Goal: Task Accomplishment & Management: Use online tool/utility

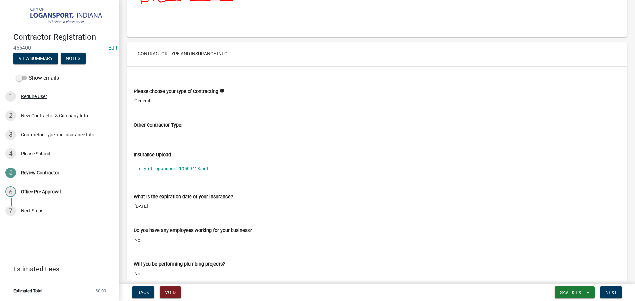
scroll to position [496, 0]
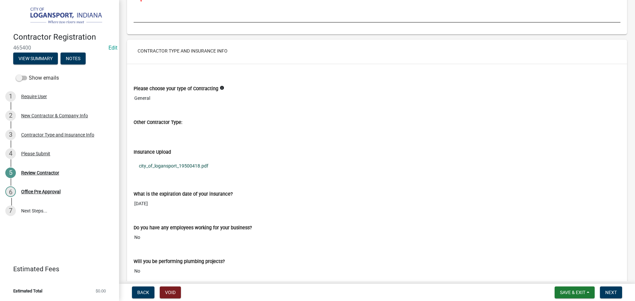
click at [195, 165] on link "city_of_logansport_19500418.pdf" at bounding box center [377, 165] width 487 height 15
click at [615, 292] on span "Next" at bounding box center [611, 292] width 12 height 5
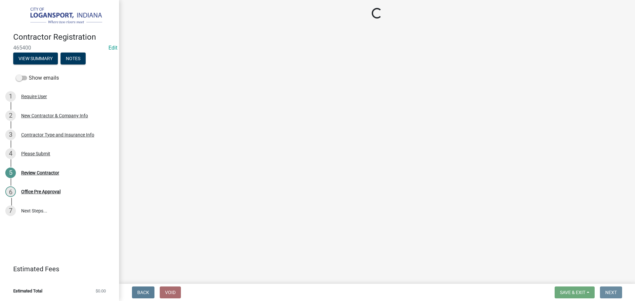
scroll to position [0, 0]
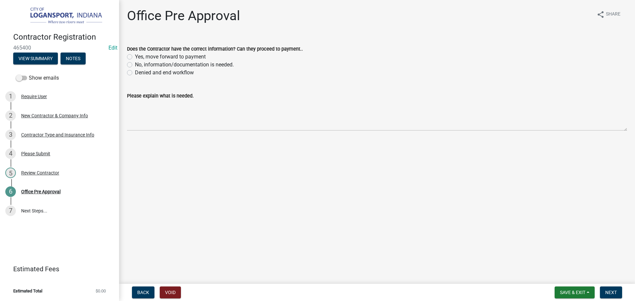
click at [133, 55] on div "Yes, move forward to payment" at bounding box center [377, 57] width 500 height 8
click at [135, 57] on label "Yes, move forward to payment" at bounding box center [170, 57] width 71 height 8
click at [135, 57] on input "Yes, move forward to payment" at bounding box center [137, 55] width 4 height 4
radio input "true"
click at [616, 294] on span "Next" at bounding box center [611, 292] width 12 height 5
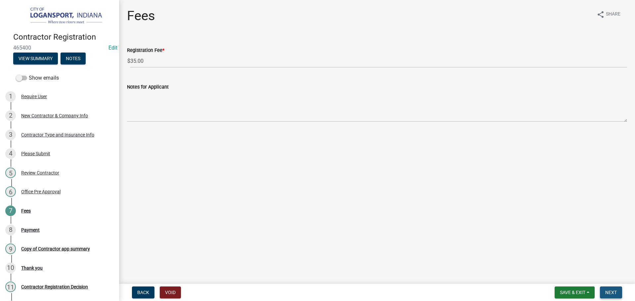
click at [619, 295] on button "Next" at bounding box center [611, 293] width 22 height 12
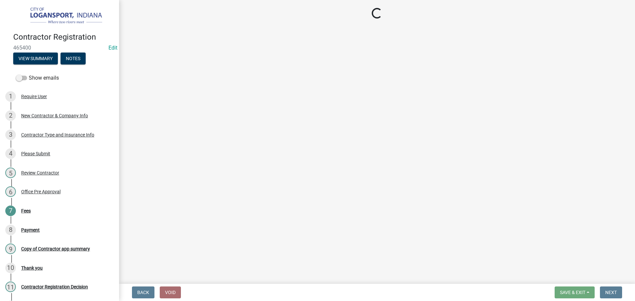
select select "3: 3"
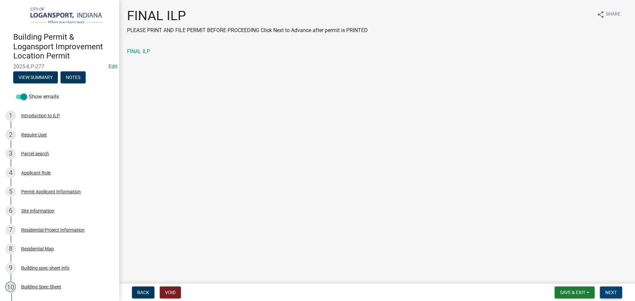
click at [612, 292] on span "Next" at bounding box center [611, 292] width 12 height 5
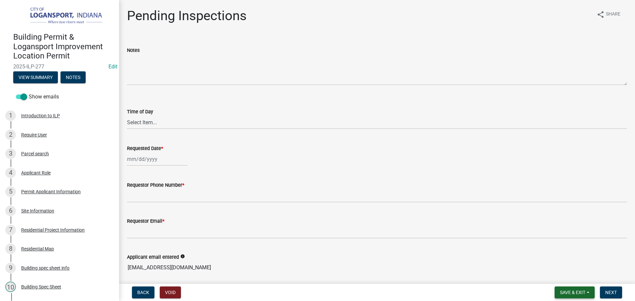
click at [583, 294] on span "Save & Exit" at bounding box center [572, 292] width 25 height 5
drag, startPoint x: 564, startPoint y: 277, endPoint x: 550, endPoint y: 261, distance: 21.8
click at [565, 277] on button "Save & Exit" at bounding box center [568, 276] width 53 height 16
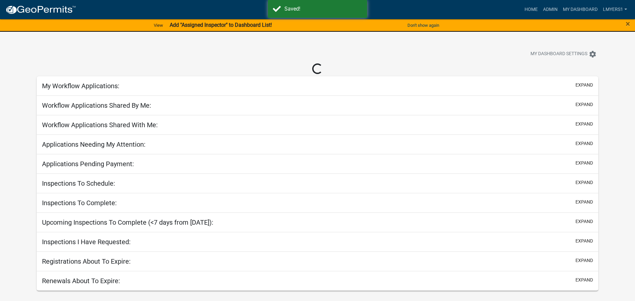
select select "3: 100"
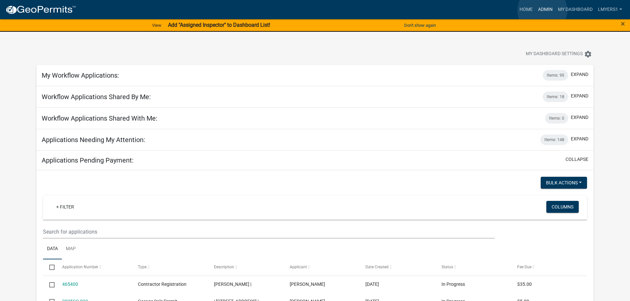
click at [542, 11] on link "Admin" at bounding box center [546, 9] width 20 height 13
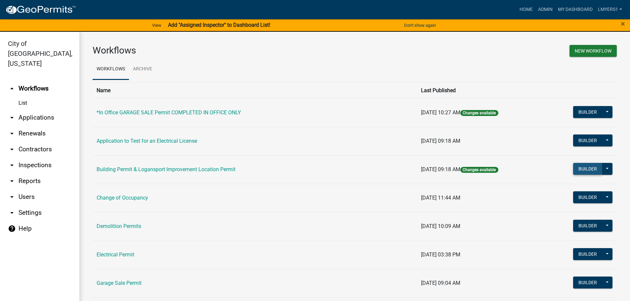
click at [589, 167] on button "Builder" at bounding box center [587, 169] width 29 height 12
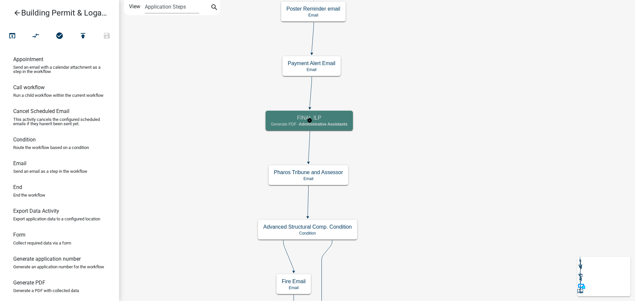
click at [296, 120] on h5 "FINAL ILP" at bounding box center [309, 118] width 77 height 6
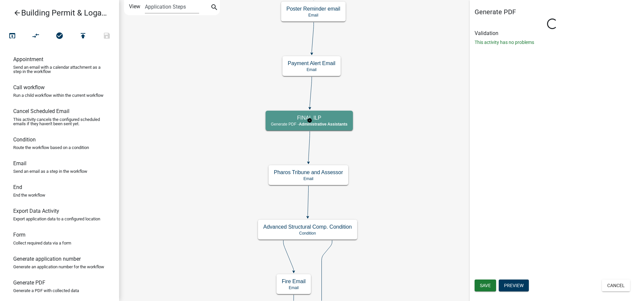
select select "90D19790-074D-4AC2-86B6-E9A543EC8F7A"
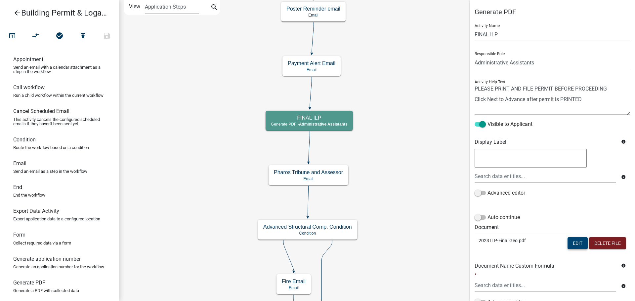
click at [569, 246] on button "Edit" at bounding box center [578, 244] width 20 height 12
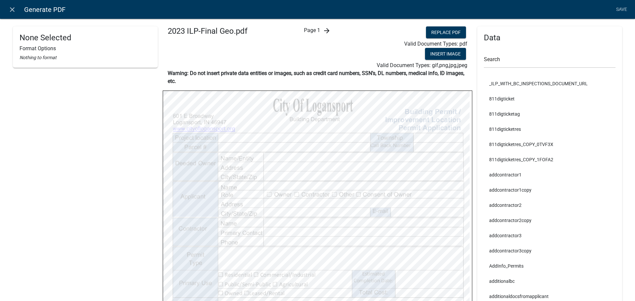
select select
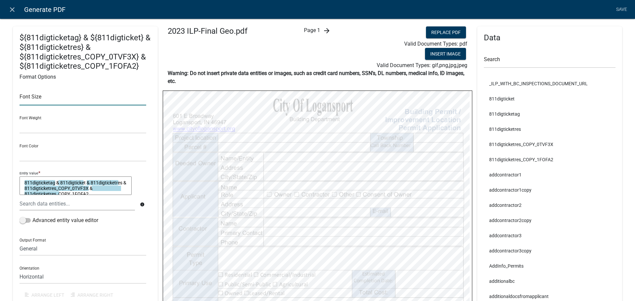
click at [26, 103] on input "text" at bounding box center [83, 99] width 127 height 14
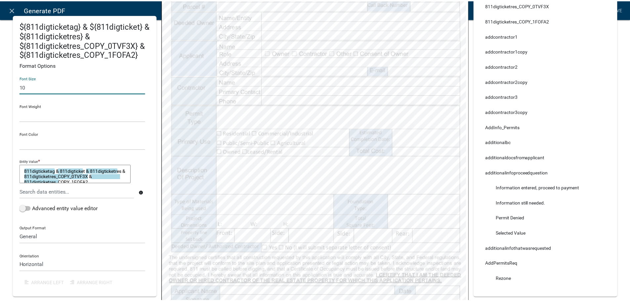
scroll to position [165, 0]
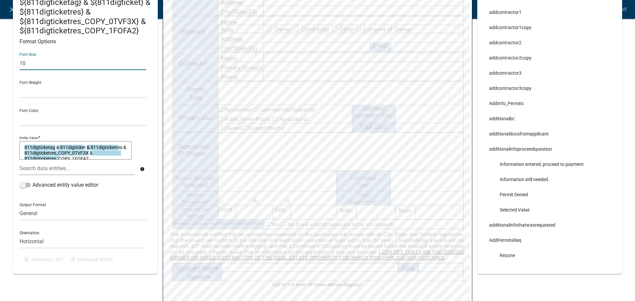
type input "10"
select select
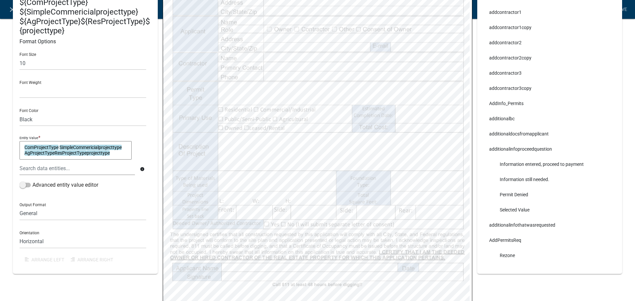
select select
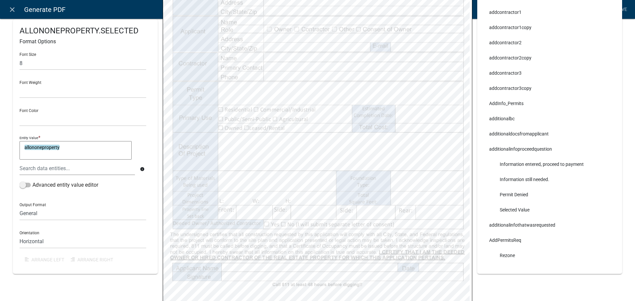
select select
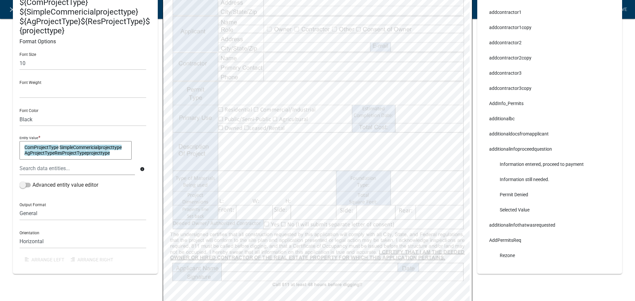
select select
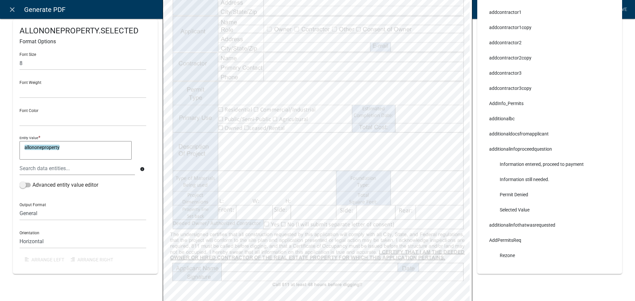
select select
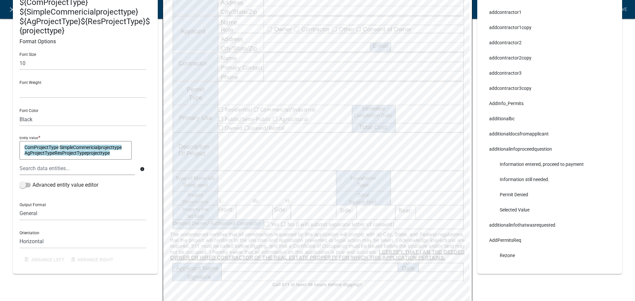
select select
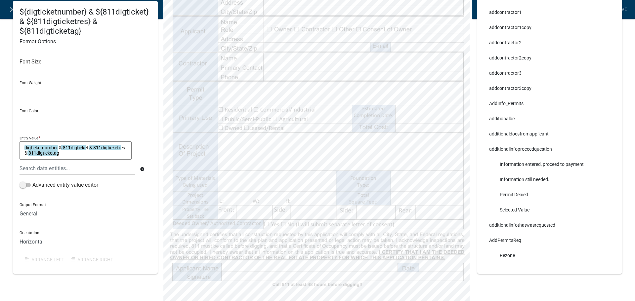
select select
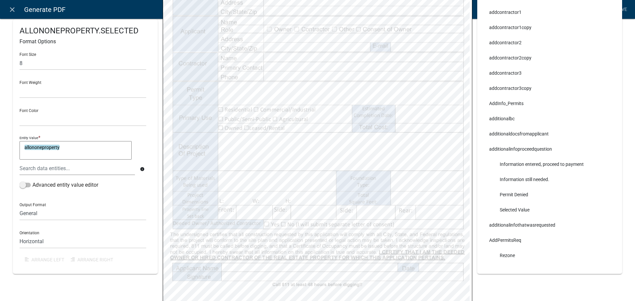
select select
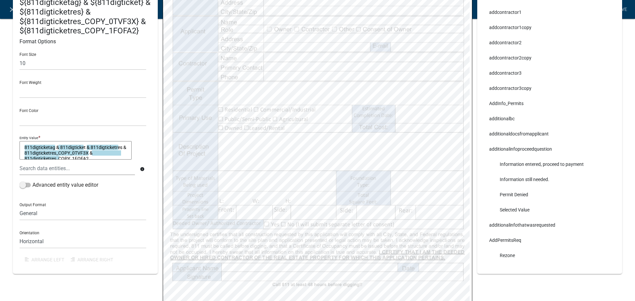
select select
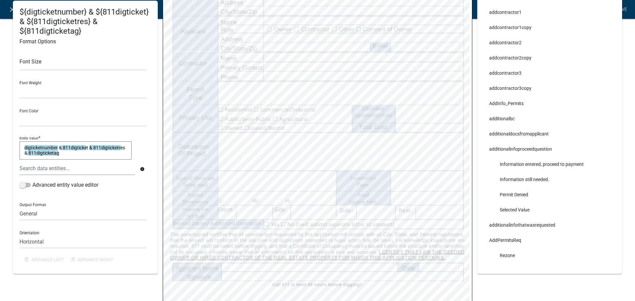
select select
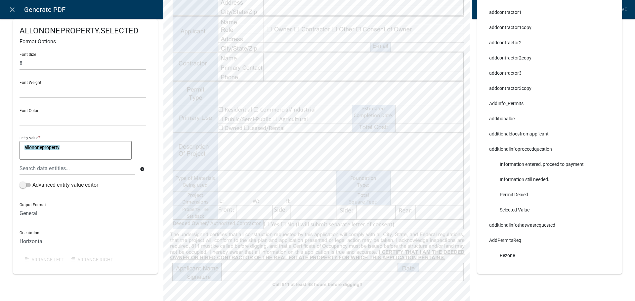
select select
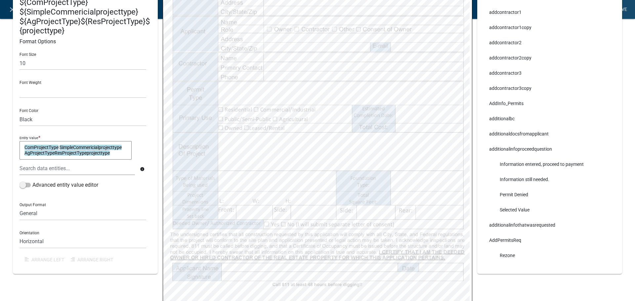
click at [619, 11] on link "Save" at bounding box center [621, 9] width 17 height 13
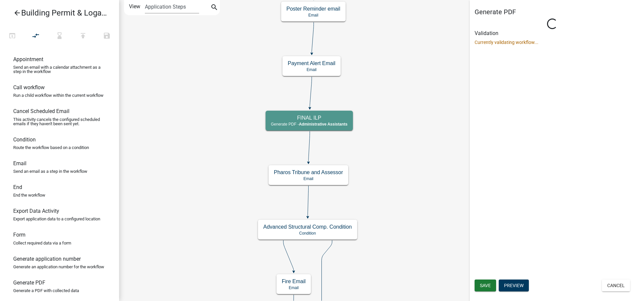
select select "90D19790-074D-4AC2-86B6-E9A543EC8F7A"
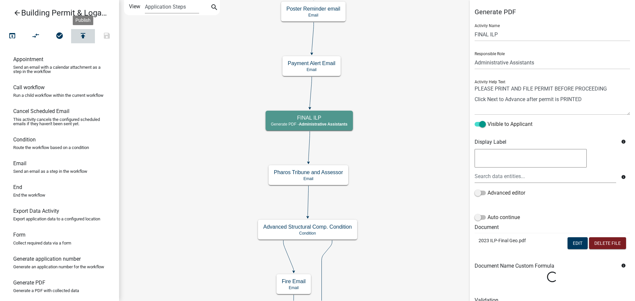
click at [84, 36] on icon "publish" at bounding box center [83, 36] width 8 height 9
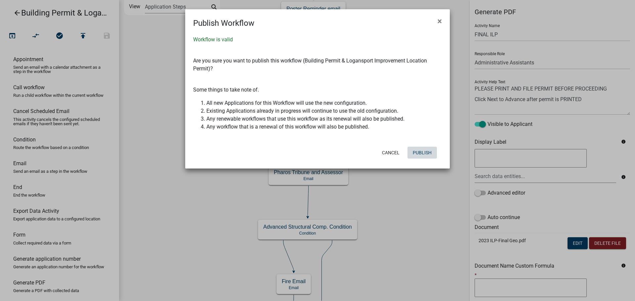
click at [431, 153] on button "Publish" at bounding box center [422, 153] width 29 height 12
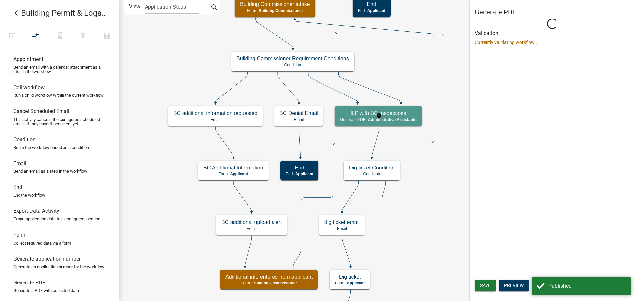
select select "90D19790-074D-4AC2-86B6-E9A543EC8F7A"
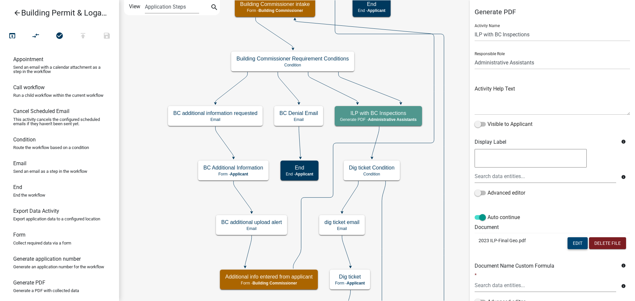
click at [572, 242] on button "Edit" at bounding box center [578, 244] width 20 height 12
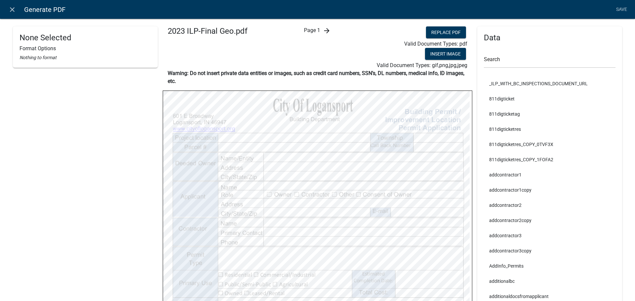
select select
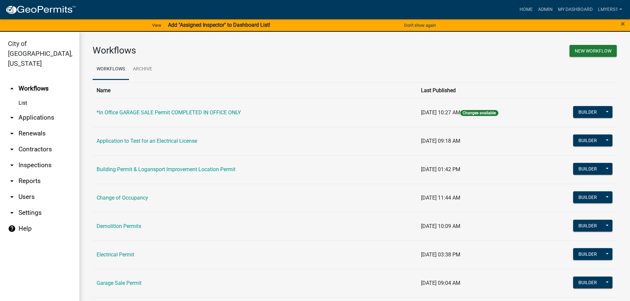
click at [41, 142] on link "arrow_drop_down Contractors" at bounding box center [39, 150] width 79 height 16
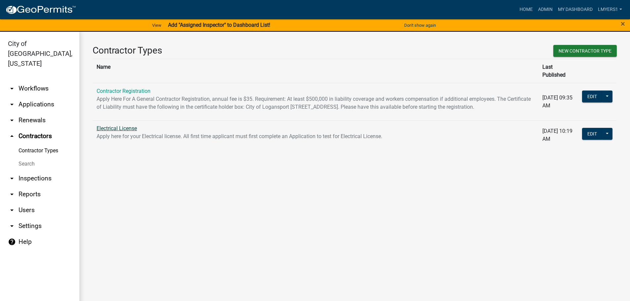
click at [119, 131] on link "Electrical License" at bounding box center [117, 128] width 40 height 6
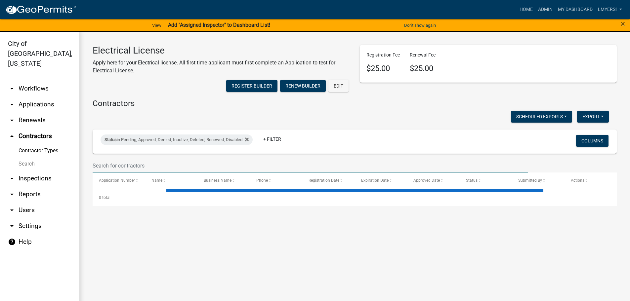
click at [132, 168] on input "text" at bounding box center [310, 166] width 435 height 14
select select "3: 100"
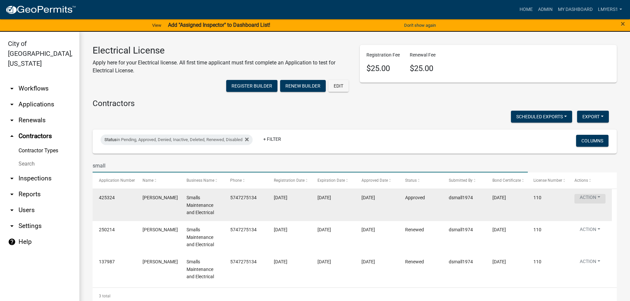
type input "small"
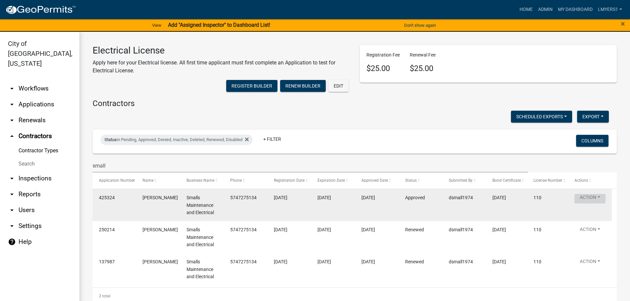
click at [588, 203] on button "Action" at bounding box center [590, 199] width 31 height 10
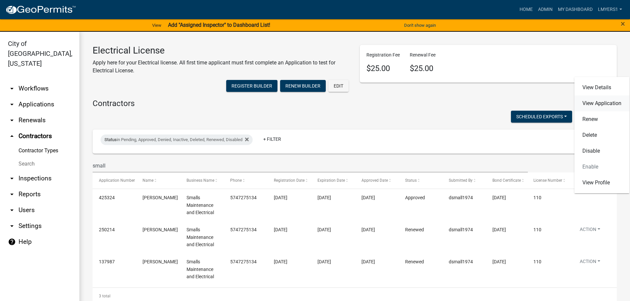
click at [600, 101] on link "View Application" at bounding box center [602, 104] width 55 height 16
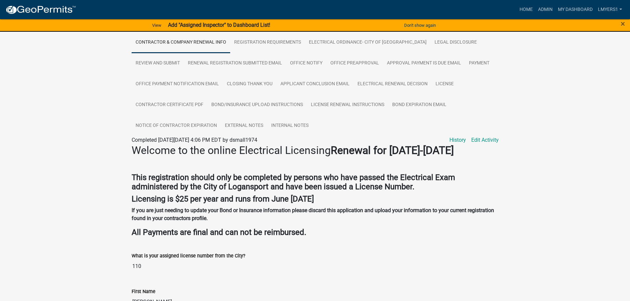
scroll to position [66, 0]
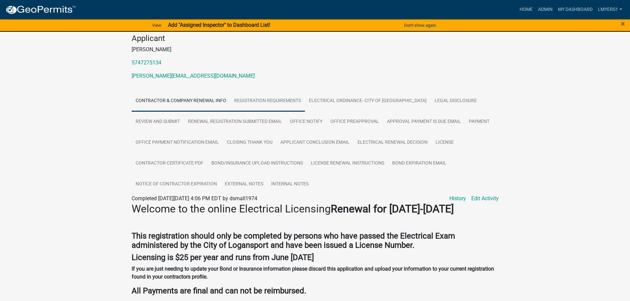
click at [258, 99] on link "Registration Requirements" at bounding box center [267, 101] width 75 height 21
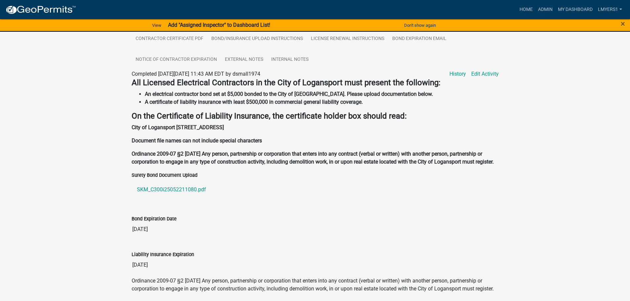
scroll to position [0, 0]
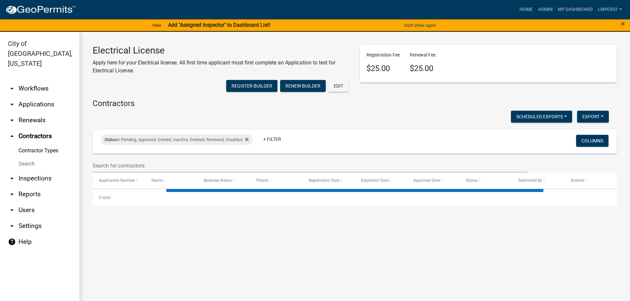
select select "3: 100"
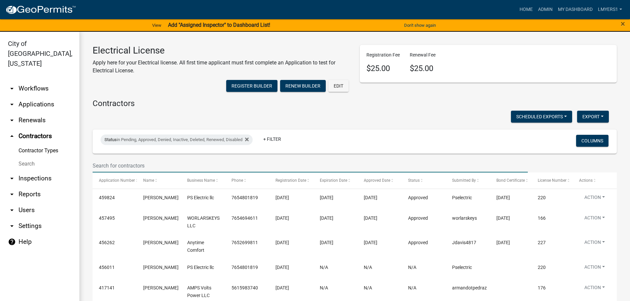
click at [198, 163] on input "text" at bounding box center [310, 166] width 435 height 14
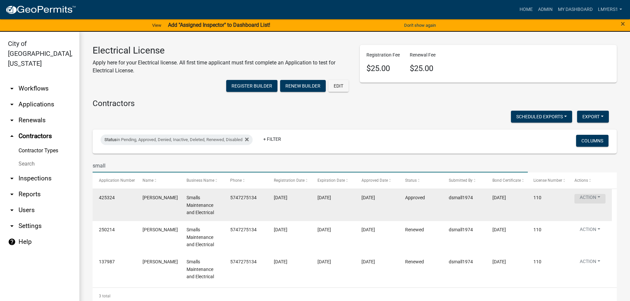
type input "small"
click at [587, 201] on button "Action" at bounding box center [590, 199] width 31 height 10
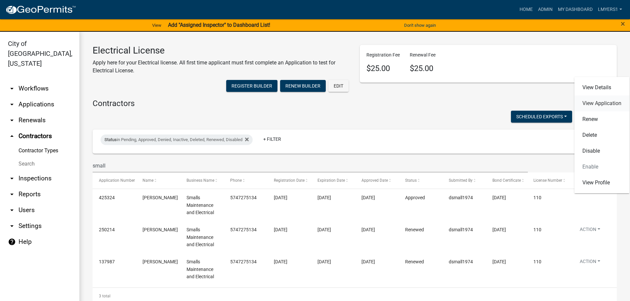
click at [596, 105] on link "View Application" at bounding box center [602, 104] width 55 height 16
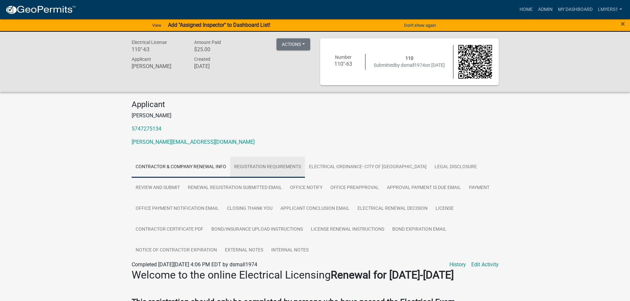
click at [260, 167] on link "Registration Requirements" at bounding box center [267, 167] width 75 height 21
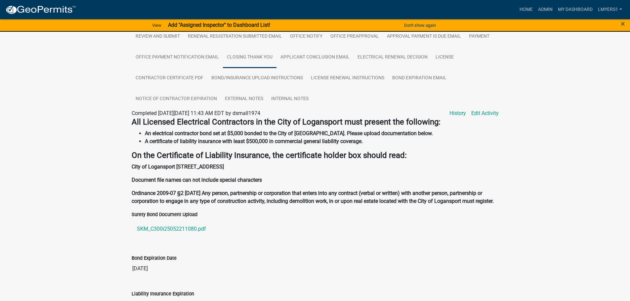
scroll to position [165, 0]
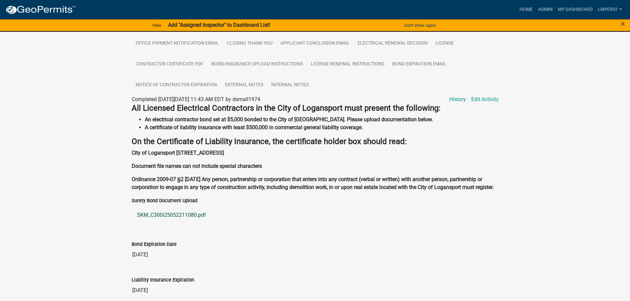
click at [178, 218] on link "SKM_C300i25052211080.pdf" at bounding box center [315, 215] width 367 height 16
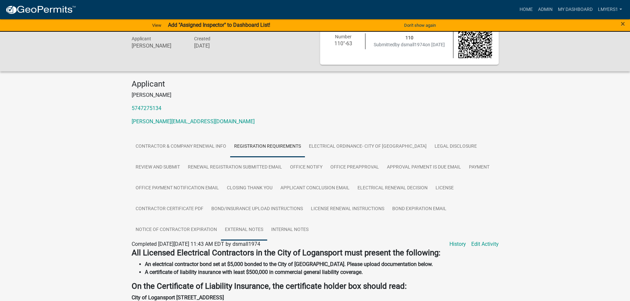
scroll to position [20, 0]
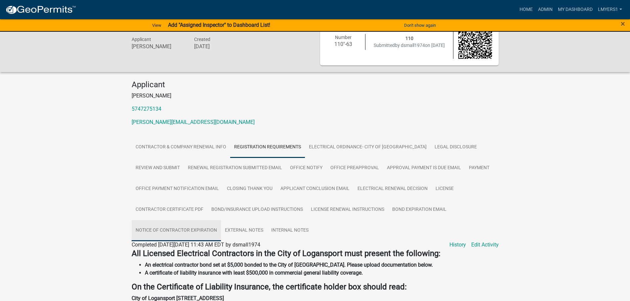
click at [184, 230] on link "Notice of Contractor Expiration" at bounding box center [176, 230] width 89 height 21
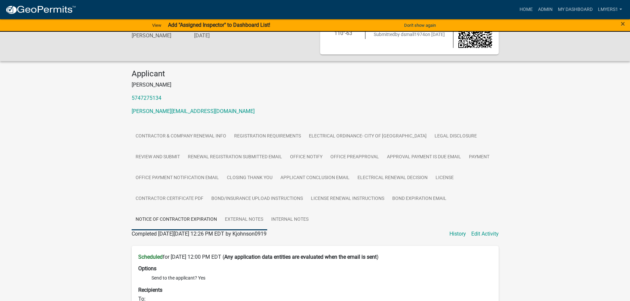
scroll to position [0, 0]
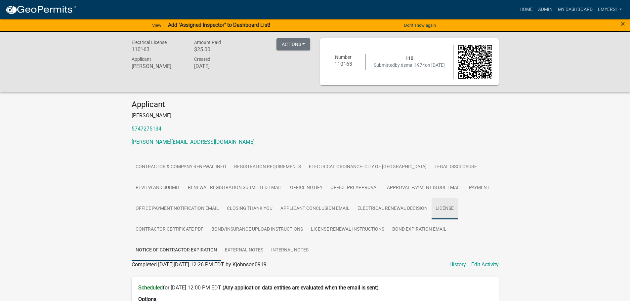
click at [447, 208] on link "License" at bounding box center [445, 208] width 26 height 21
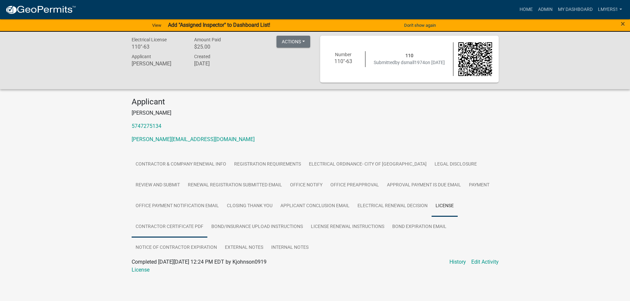
scroll to position [3, 0]
click at [261, 186] on link "Renewal Registration submitted Email" at bounding box center [235, 184] width 102 height 21
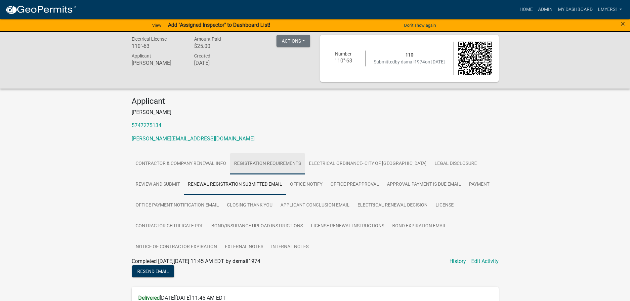
click at [262, 166] on link "Registration Requirements" at bounding box center [267, 163] width 75 height 21
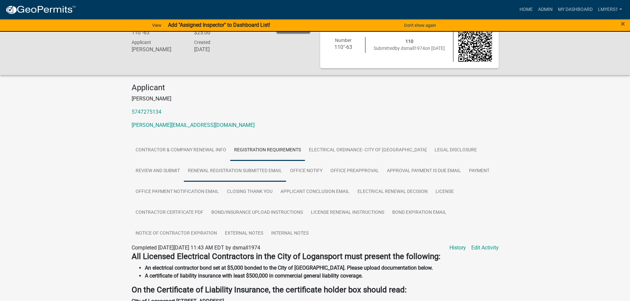
scroll to position [0, 0]
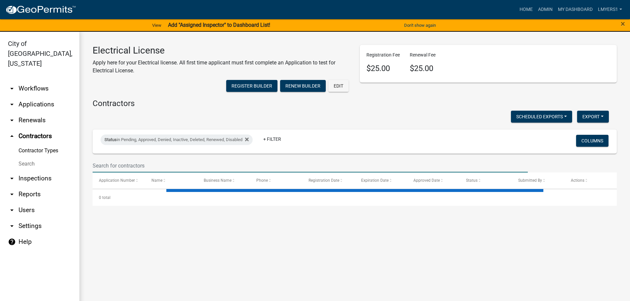
click at [262, 159] on input "text" at bounding box center [310, 166] width 435 height 14
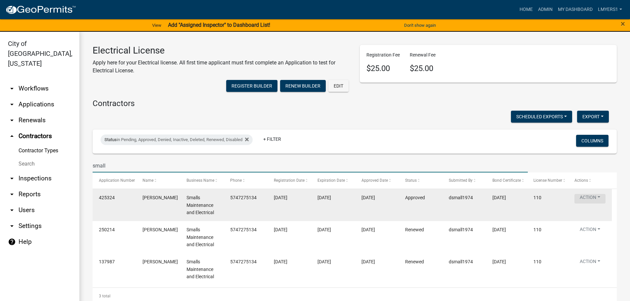
type input "small"
click at [598, 203] on button "Action" at bounding box center [590, 199] width 31 height 10
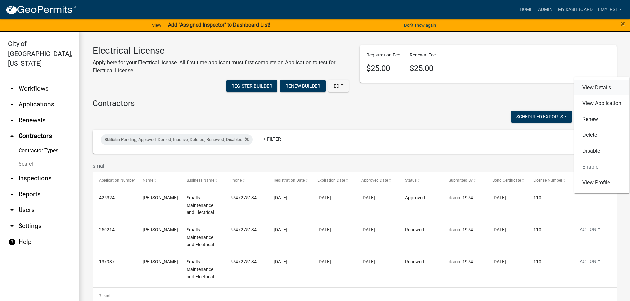
click at [614, 90] on link "View Details" at bounding box center [602, 88] width 55 height 16
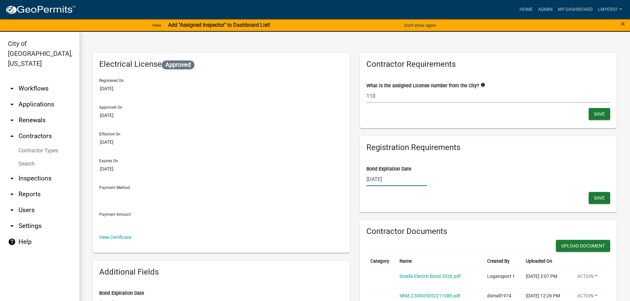
click at [405, 178] on div "08/22/2025" at bounding box center [397, 180] width 61 height 14
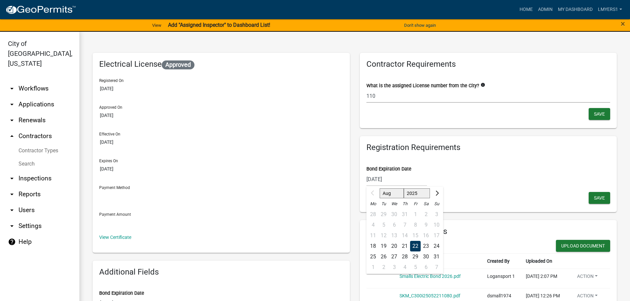
click at [405, 178] on div "08/22/2025 Aug Sep Oct Nov Dec 2025 2026 2027 2028 2029 2030 2031 2032 2033 203…" at bounding box center [397, 180] width 61 height 14
click at [424, 213] on div "28 29 30 31 1 2 3" at bounding box center [405, 214] width 77 height 11
click at [411, 192] on select "2025 2026 2027 2028 2029 2030 2031 2032 2033 2034 2035 2036 2037 2038 2039 2040…" at bounding box center [417, 194] width 26 height 10
select select "2026"
click at [404, 189] on select "2025 2026 2027 2028 2029 2030 2031 2032 2033 2034 2035 2036 2037 2038 2039 2040…" at bounding box center [417, 194] width 26 height 10
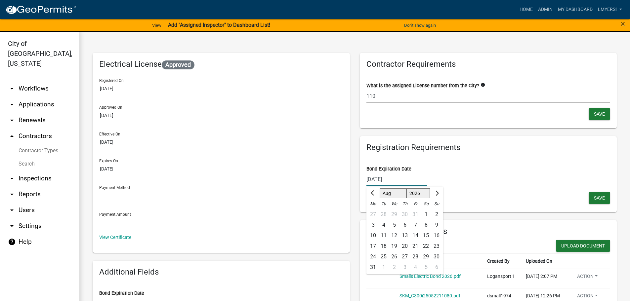
click at [435, 213] on div "2" at bounding box center [436, 214] width 11 height 11
type input "08/02/2026"
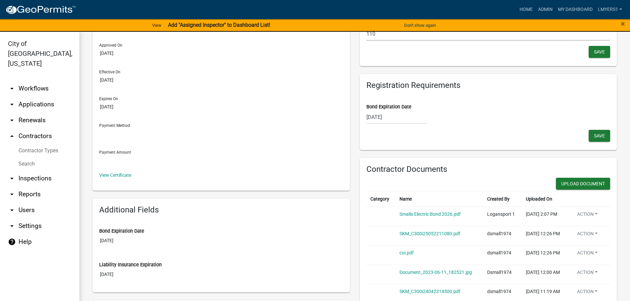
scroll to position [66, 0]
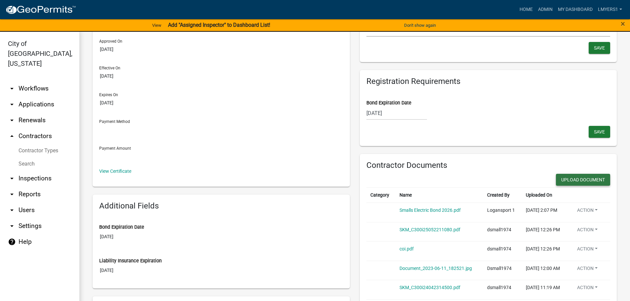
click at [578, 181] on button "Upload Document" at bounding box center [583, 180] width 54 height 12
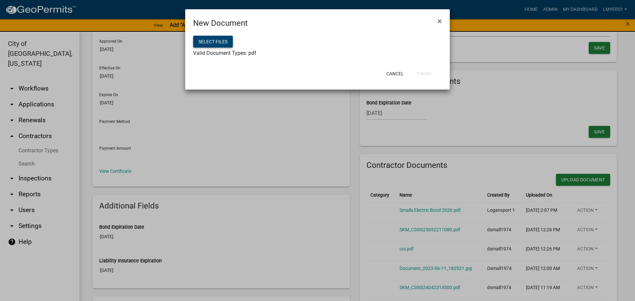
click at [210, 44] on button "Select files" at bounding box center [213, 42] width 40 height 12
click at [425, 75] on button "Finish" at bounding box center [424, 74] width 25 height 12
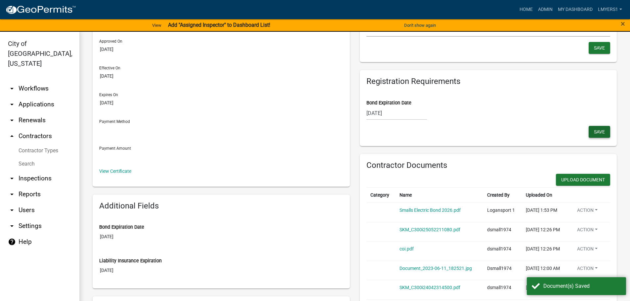
click at [589, 131] on button "Save" at bounding box center [600, 132] width 22 height 12
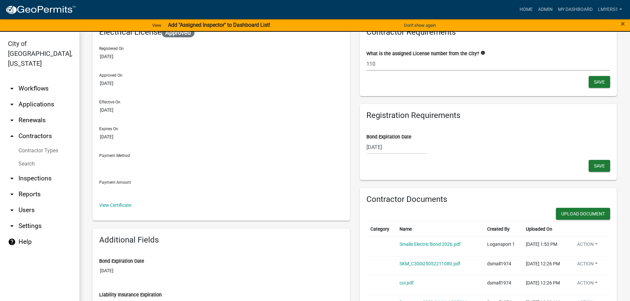
scroll to position [0, 0]
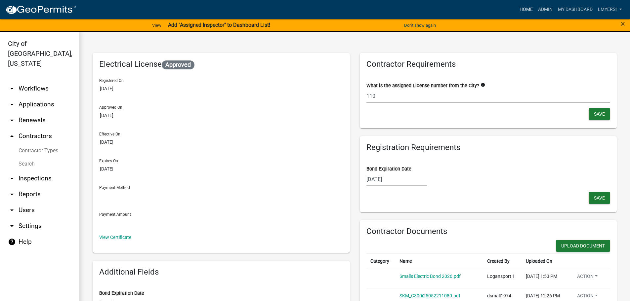
click at [528, 9] on link "Home" at bounding box center [526, 9] width 19 height 13
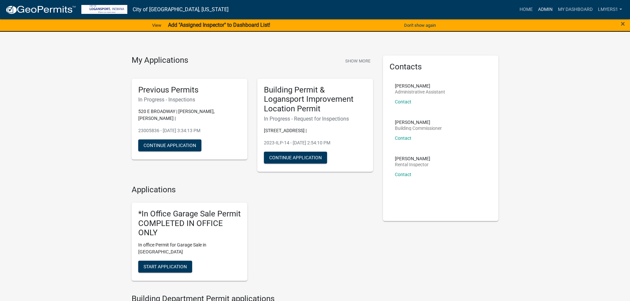
click at [540, 9] on link "Admin" at bounding box center [546, 9] width 20 height 13
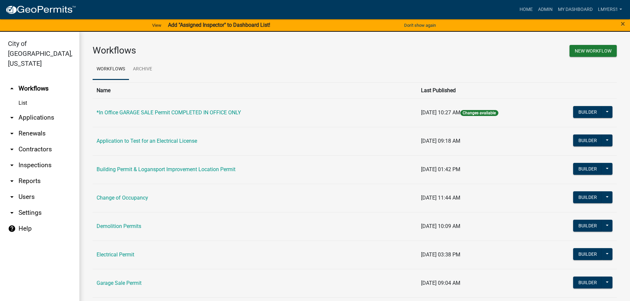
click at [27, 110] on link "arrow_drop_down Applications" at bounding box center [39, 118] width 79 height 16
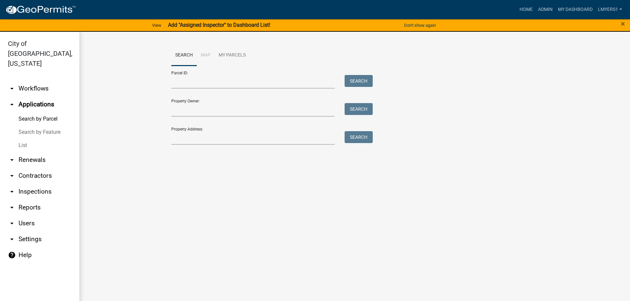
click at [22, 139] on link "List" at bounding box center [39, 145] width 79 height 13
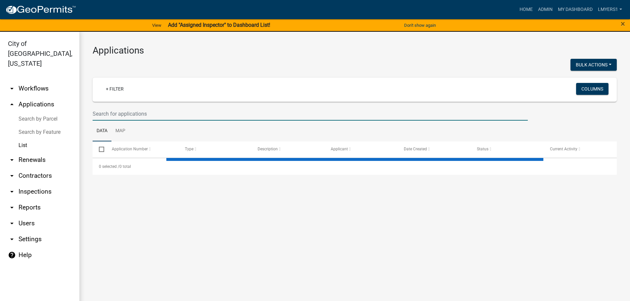
click at [140, 110] on input "text" at bounding box center [310, 114] width 435 height 14
select select "3: 100"
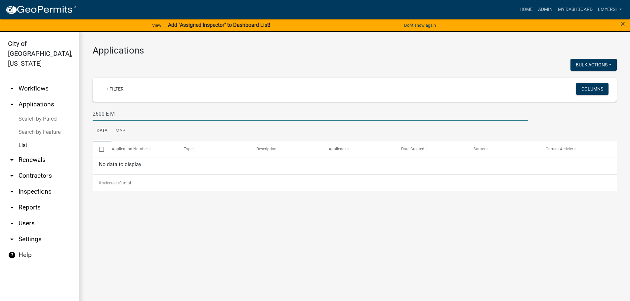
drag, startPoint x: 121, startPoint y: 110, endPoint x: 84, endPoint y: 110, distance: 37.4
click at [84, 110] on div "Applications Bulk Actions Void + Filter Columns 2600 E M Data Map Select Applic…" at bounding box center [354, 118] width 551 height 173
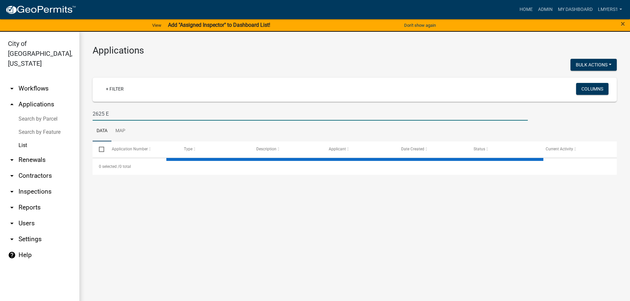
type input "2625 E M"
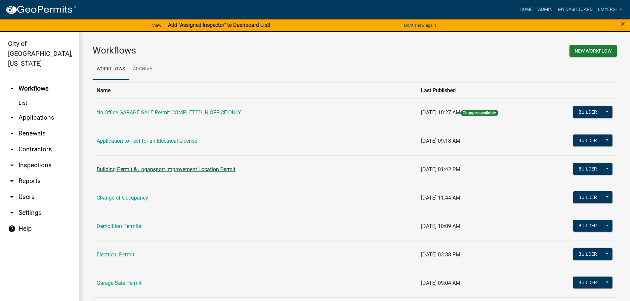
click at [173, 170] on link "Building Permit & Logansport Improvement Location Permit" at bounding box center [166, 169] width 139 height 6
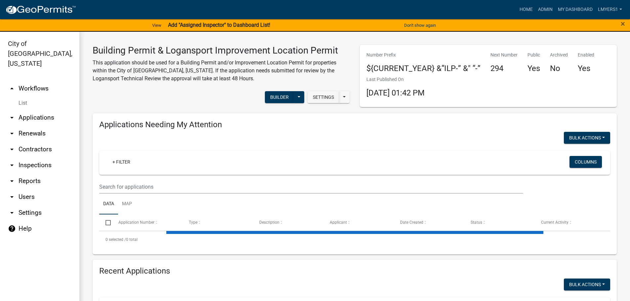
select select "3: 100"
click at [281, 93] on button "Builder" at bounding box center [279, 97] width 29 height 12
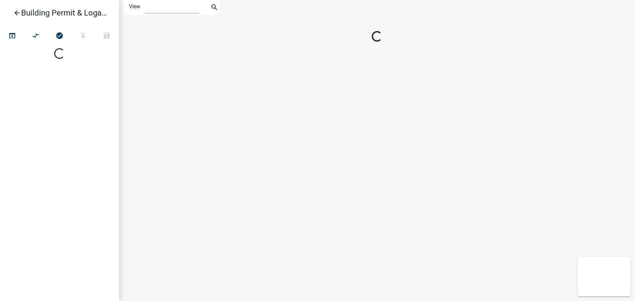
select select "1"
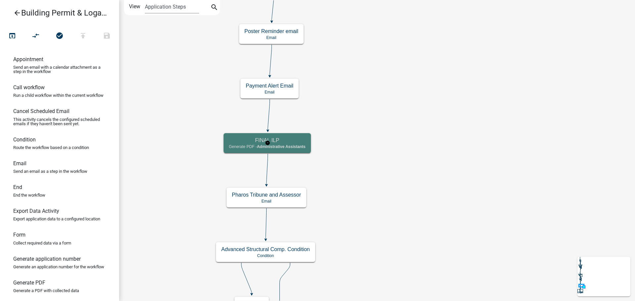
click at [258, 143] on h5 "FINAL ILP" at bounding box center [267, 140] width 77 height 6
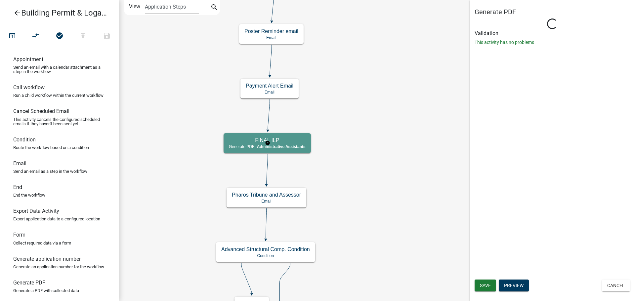
select select "90D19790-074D-4AC2-86B6-E9A543EC8F7A"
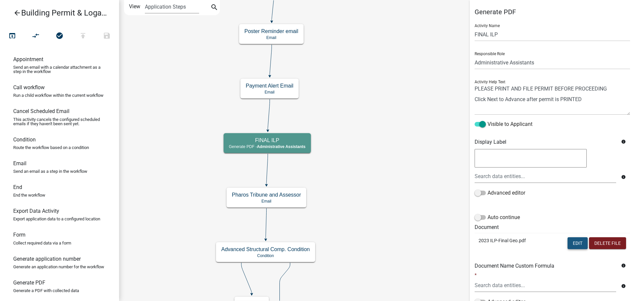
click at [570, 244] on button "Edit" at bounding box center [578, 244] width 20 height 12
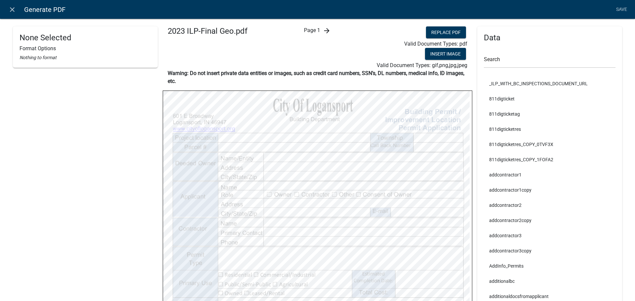
select select
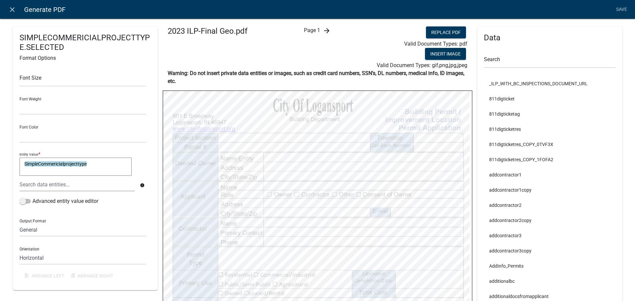
select select
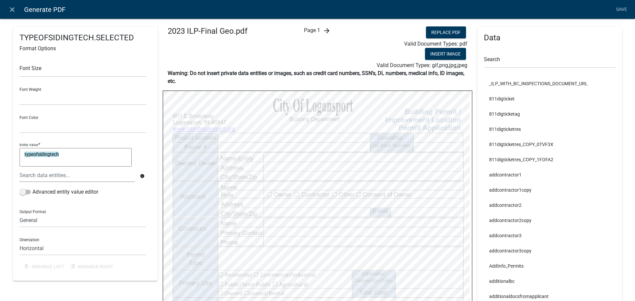
select select
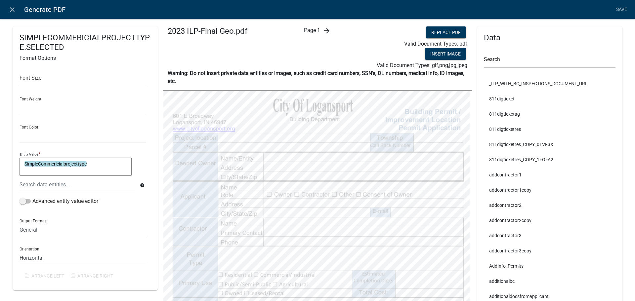
select select
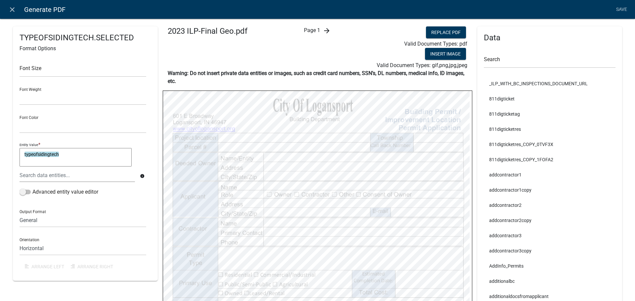
select select
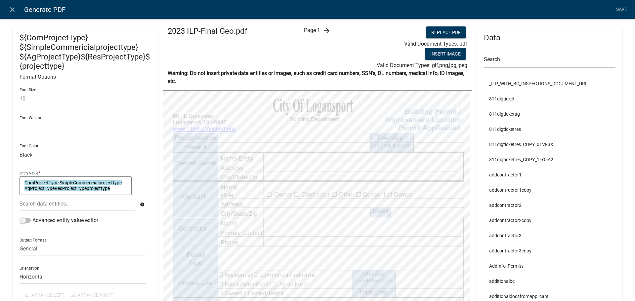
select select
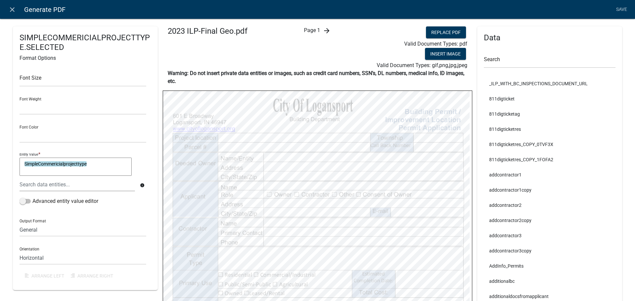
select select
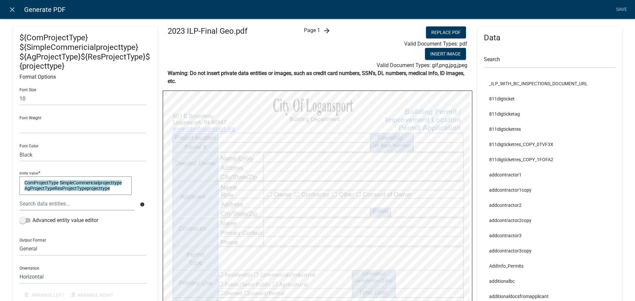
select select
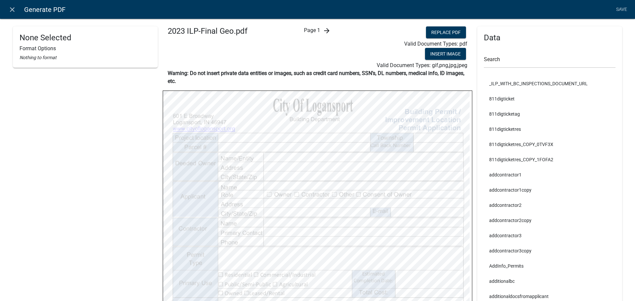
select select
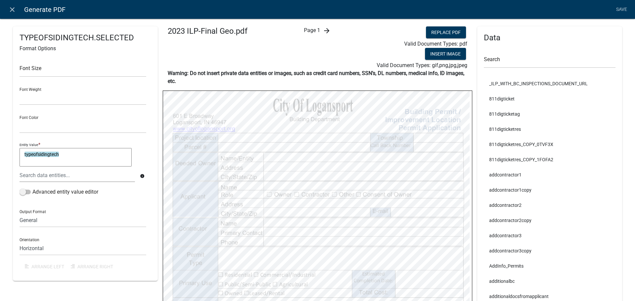
select select
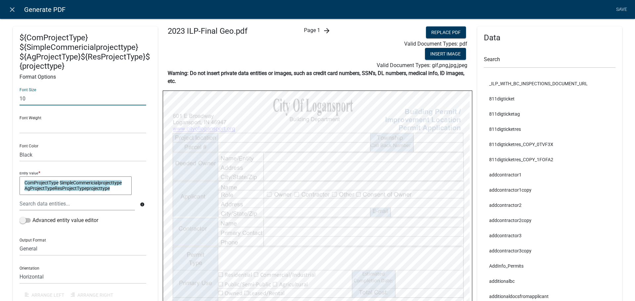
click at [47, 103] on input "10" at bounding box center [83, 99] width 127 height 14
type input "12"
drag, startPoint x: 622, startPoint y: 8, endPoint x: 616, endPoint y: 18, distance: 11.2
click at [622, 8] on link "Save" at bounding box center [621, 9] width 17 height 13
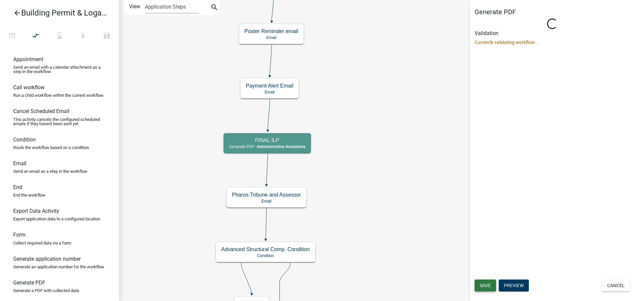
click at [487, 284] on span "Save" at bounding box center [485, 285] width 11 height 5
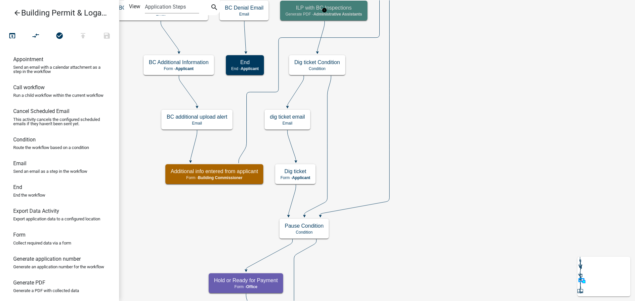
click at [339, 14] on span "Administrative Assistants" at bounding box center [338, 14] width 49 height 5
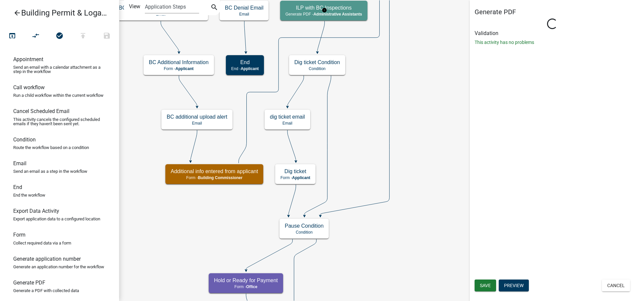
select select "90D19790-074D-4AC2-86B6-E9A543EC8F7A"
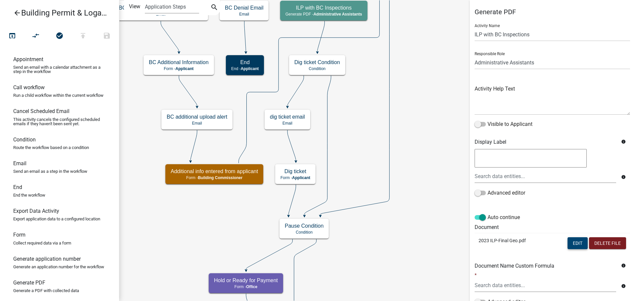
click at [568, 244] on button "Edit" at bounding box center [578, 244] width 20 height 12
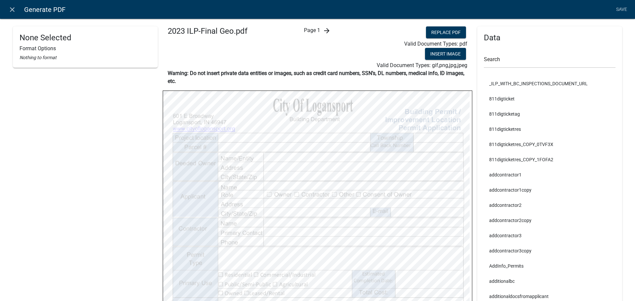
select select
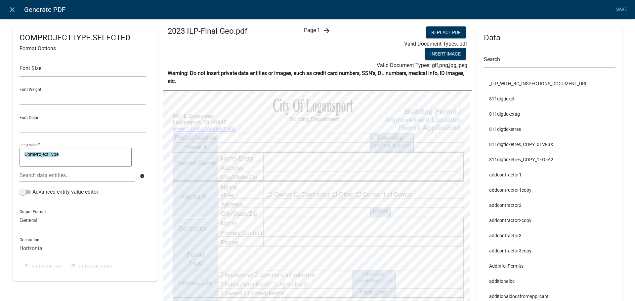
select select
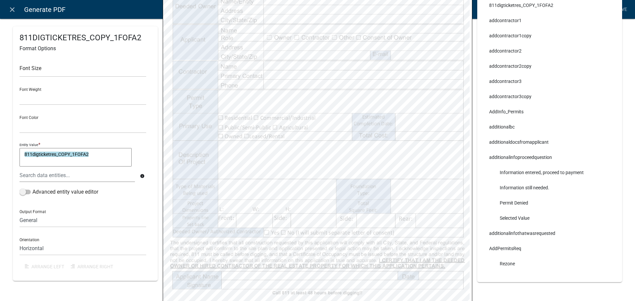
scroll to position [218, 0]
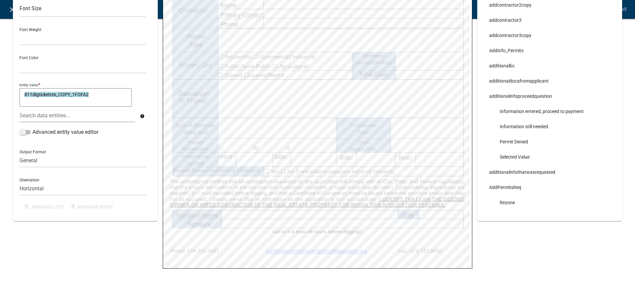
click at [9, 9] on icon "close" at bounding box center [12, 10] width 8 height 8
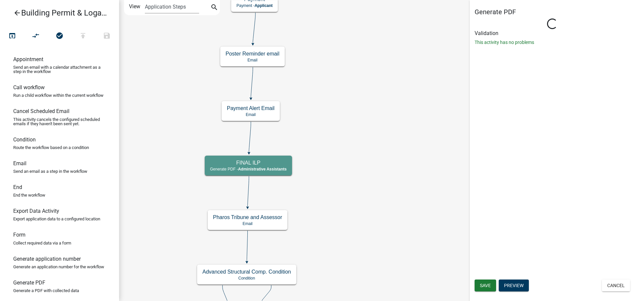
select select "90D19790-074D-4AC2-86B6-E9A543EC8F7A"
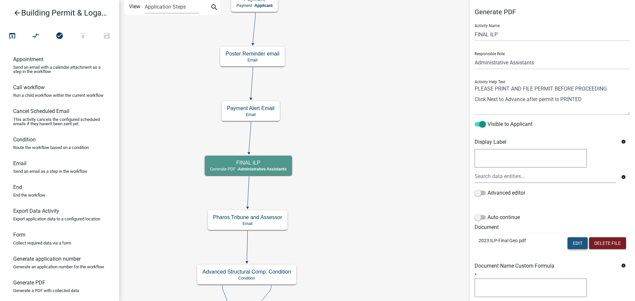
click at [570, 242] on button "Edit" at bounding box center [578, 244] width 20 height 12
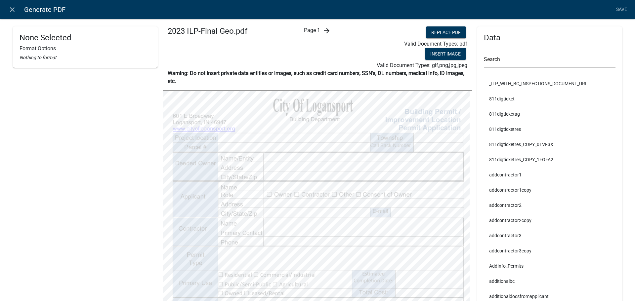
select select
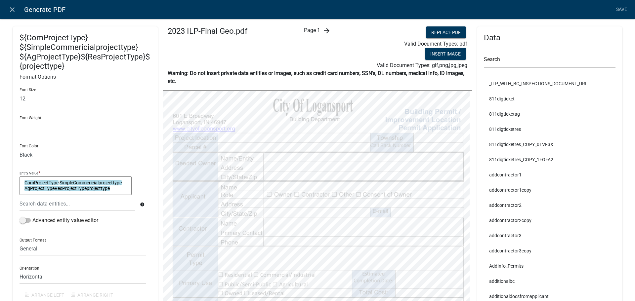
select select
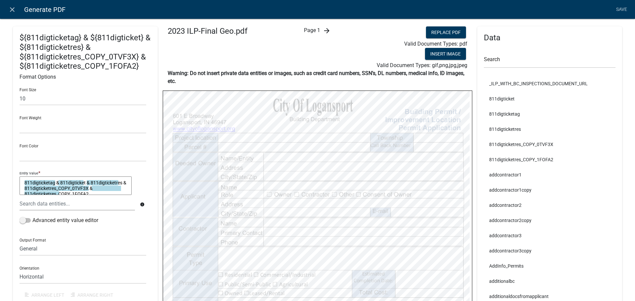
select select
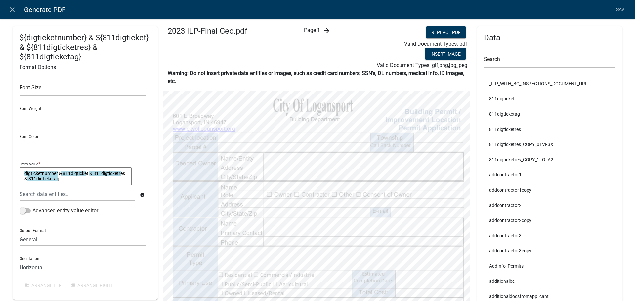
click at [95, 81] on div "Font Size" at bounding box center [83, 84] width 127 height 23
click at [98, 90] on input "text" at bounding box center [83, 90] width 127 height 14
type input "10"
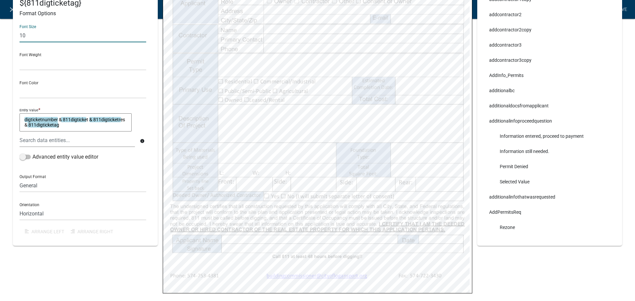
scroll to position [198, 0]
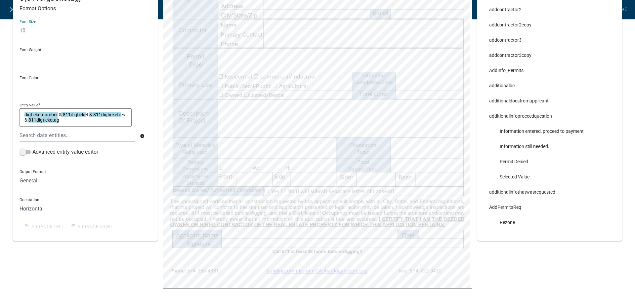
select select
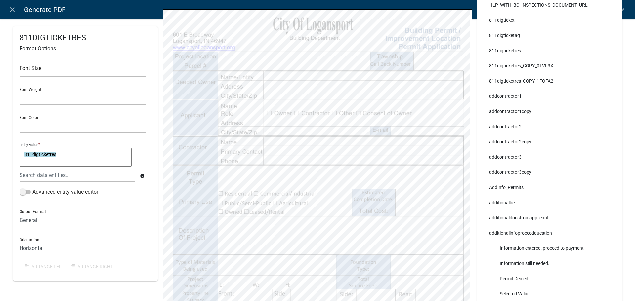
scroll to position [66, 0]
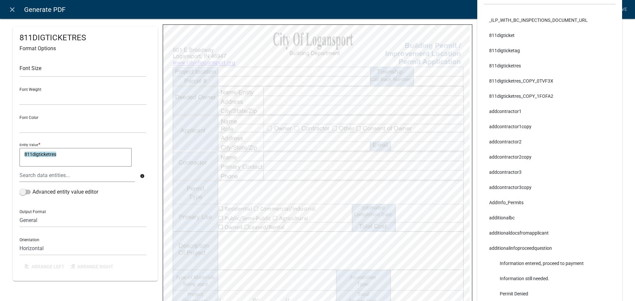
select select
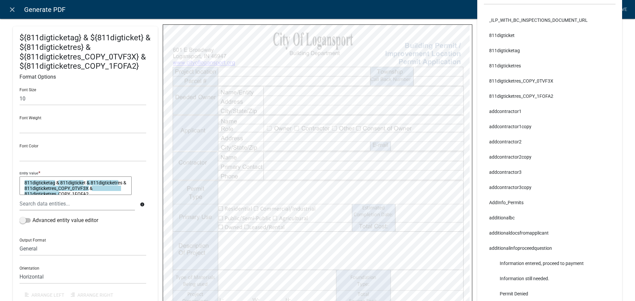
select select
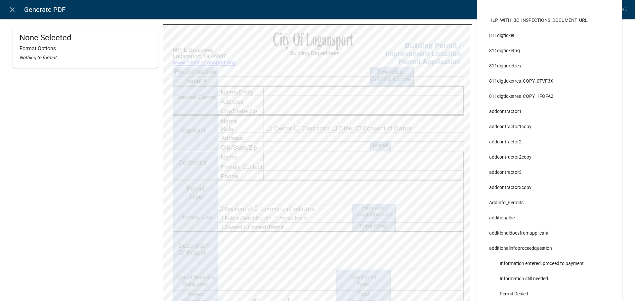
select select
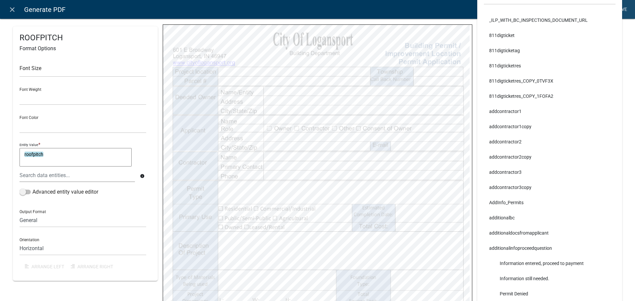
click at [623, 6] on link "Save" at bounding box center [621, 9] width 17 height 13
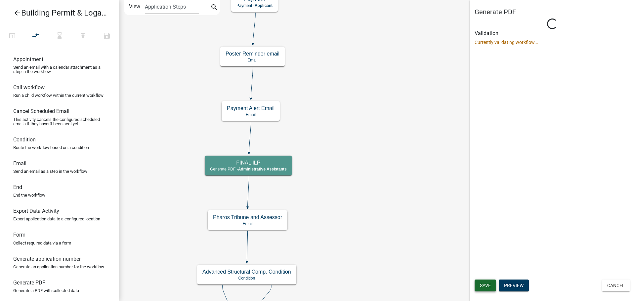
scroll to position [0, 0]
click at [488, 284] on span "Save" at bounding box center [485, 285] width 11 height 5
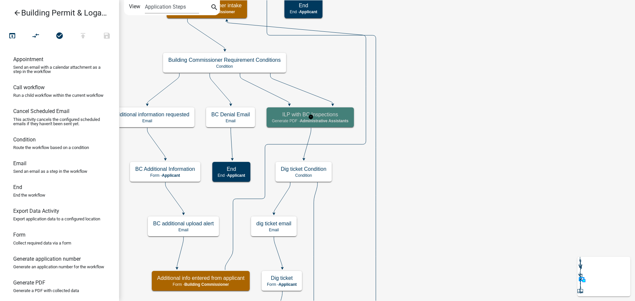
click at [321, 120] on span "Administrative Assistants" at bounding box center [324, 121] width 49 height 5
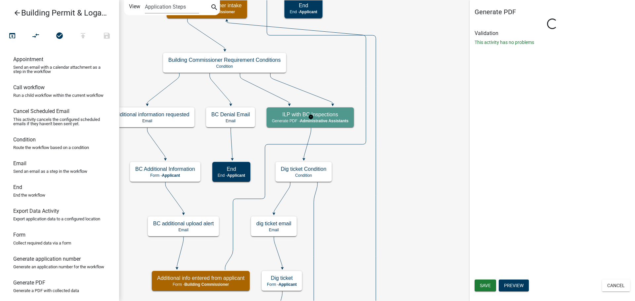
select select "90D19790-074D-4AC2-86B6-E9A543EC8F7A"
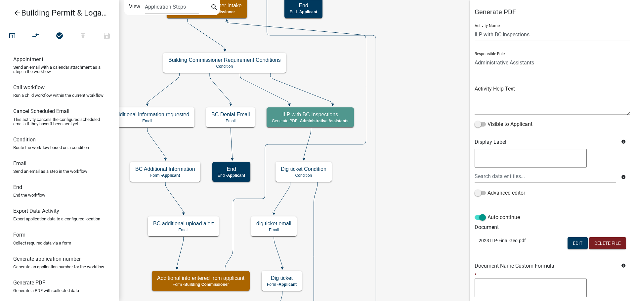
scroll to position [33, 0]
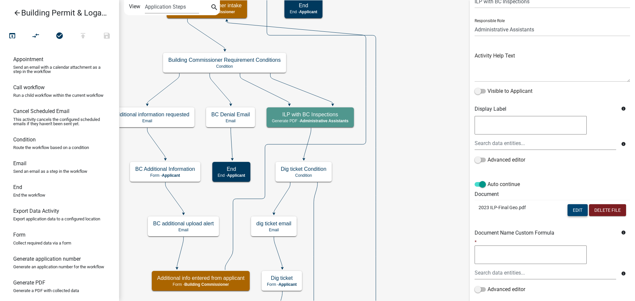
click at [573, 212] on button "Edit" at bounding box center [578, 210] width 20 height 12
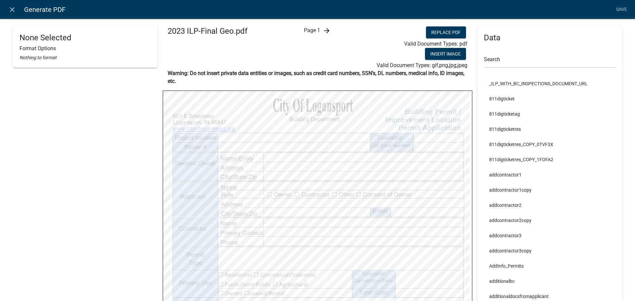
select select
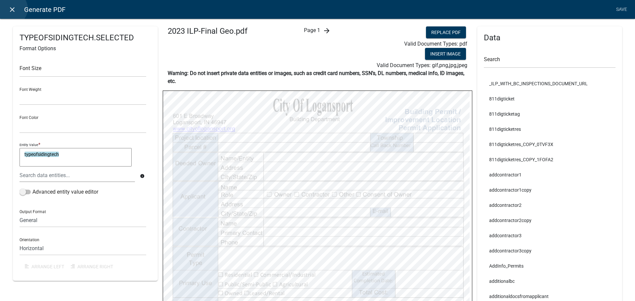
click at [12, 9] on icon "close" at bounding box center [12, 10] width 8 height 8
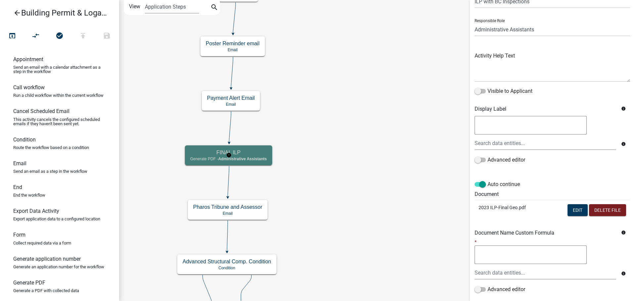
scroll to position [0, 0]
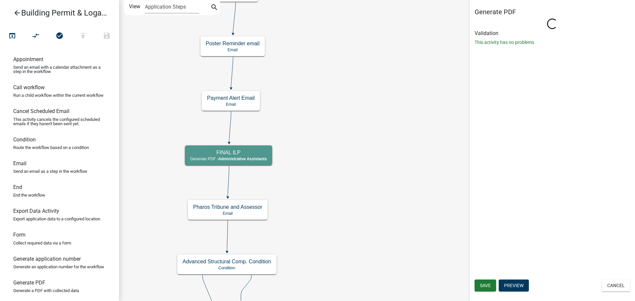
select select "90D19790-074D-4AC2-86B6-E9A543EC8F7A"
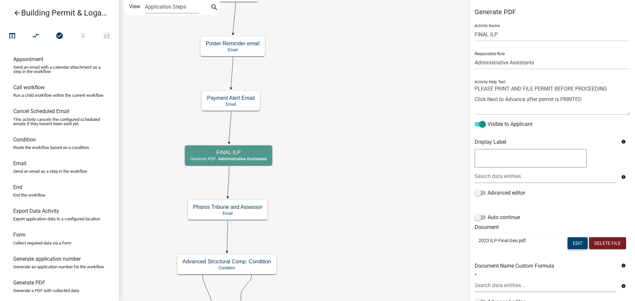
click at [570, 245] on button "Edit" at bounding box center [578, 244] width 20 height 12
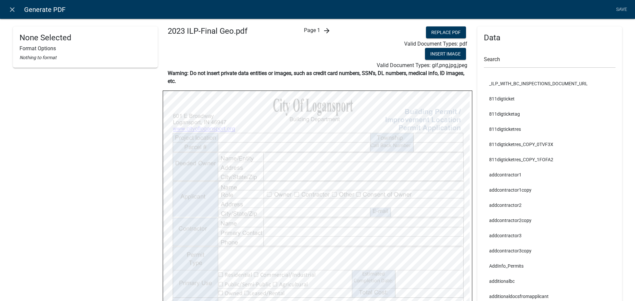
select select
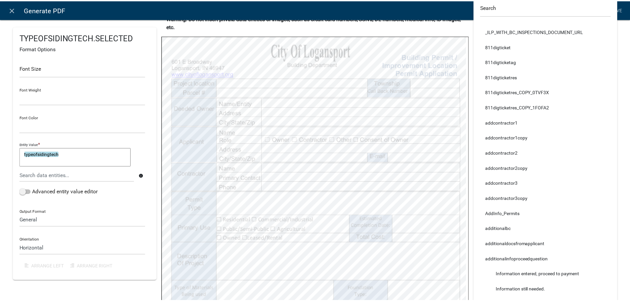
scroll to position [66, 0]
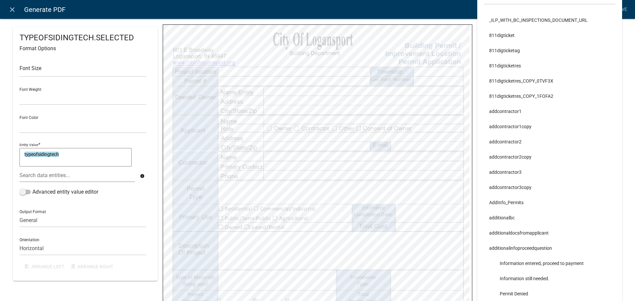
select select
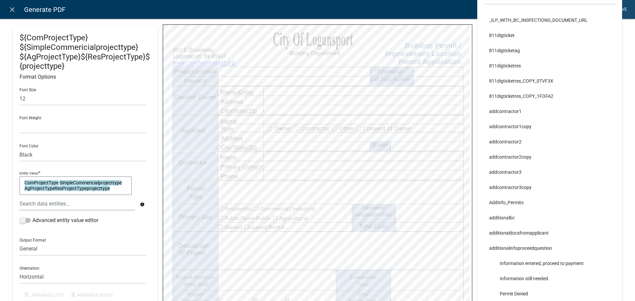
click at [620, 11] on link "Save" at bounding box center [621, 9] width 17 height 13
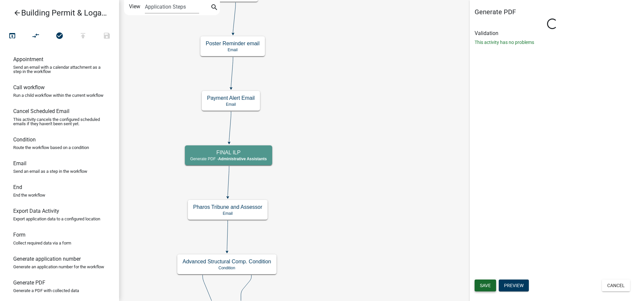
click at [485, 287] on span "Save" at bounding box center [485, 285] width 11 height 5
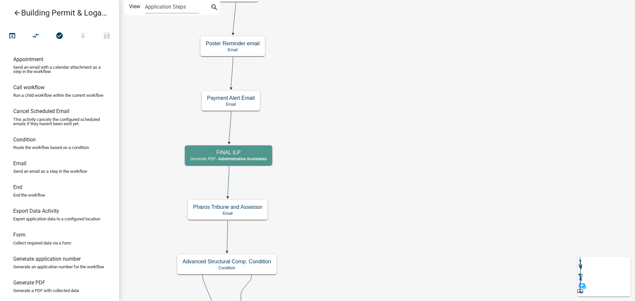
click at [15, 12] on icon "arrow_back" at bounding box center [17, 13] width 8 height 9
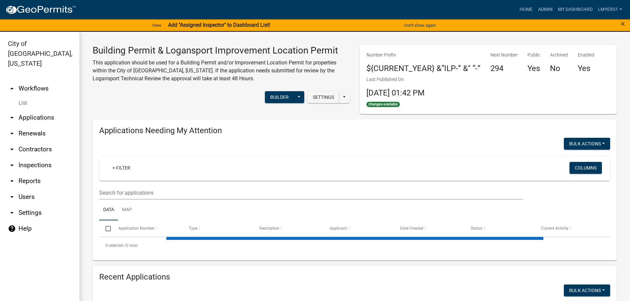
select select "3: 100"
click at [24, 97] on link "List" at bounding box center [39, 103] width 79 height 13
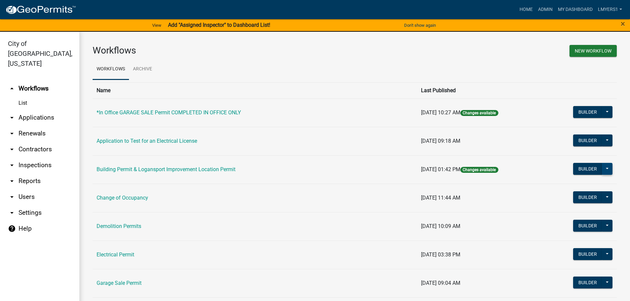
click at [602, 168] on button at bounding box center [607, 169] width 11 height 12
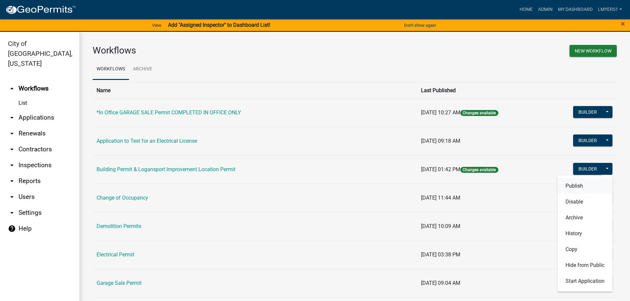
click at [589, 185] on button "Publish" at bounding box center [585, 186] width 55 height 16
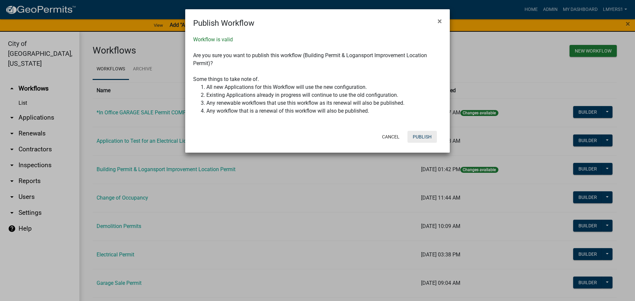
click at [419, 136] on button "Publish" at bounding box center [422, 137] width 29 height 12
